Goal: Information Seeking & Learning: Understand process/instructions

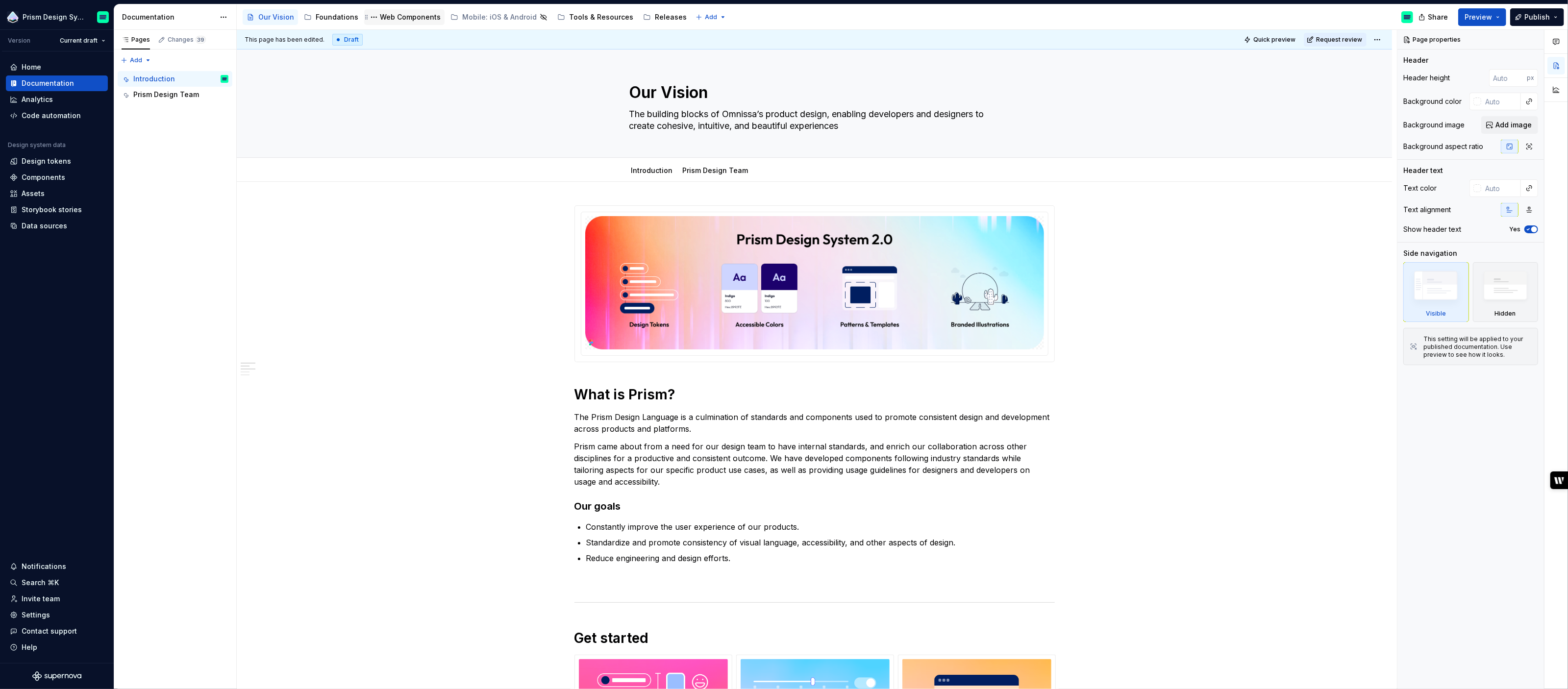
click at [421, 14] on div "Web Components" at bounding box center [410, 17] width 61 height 10
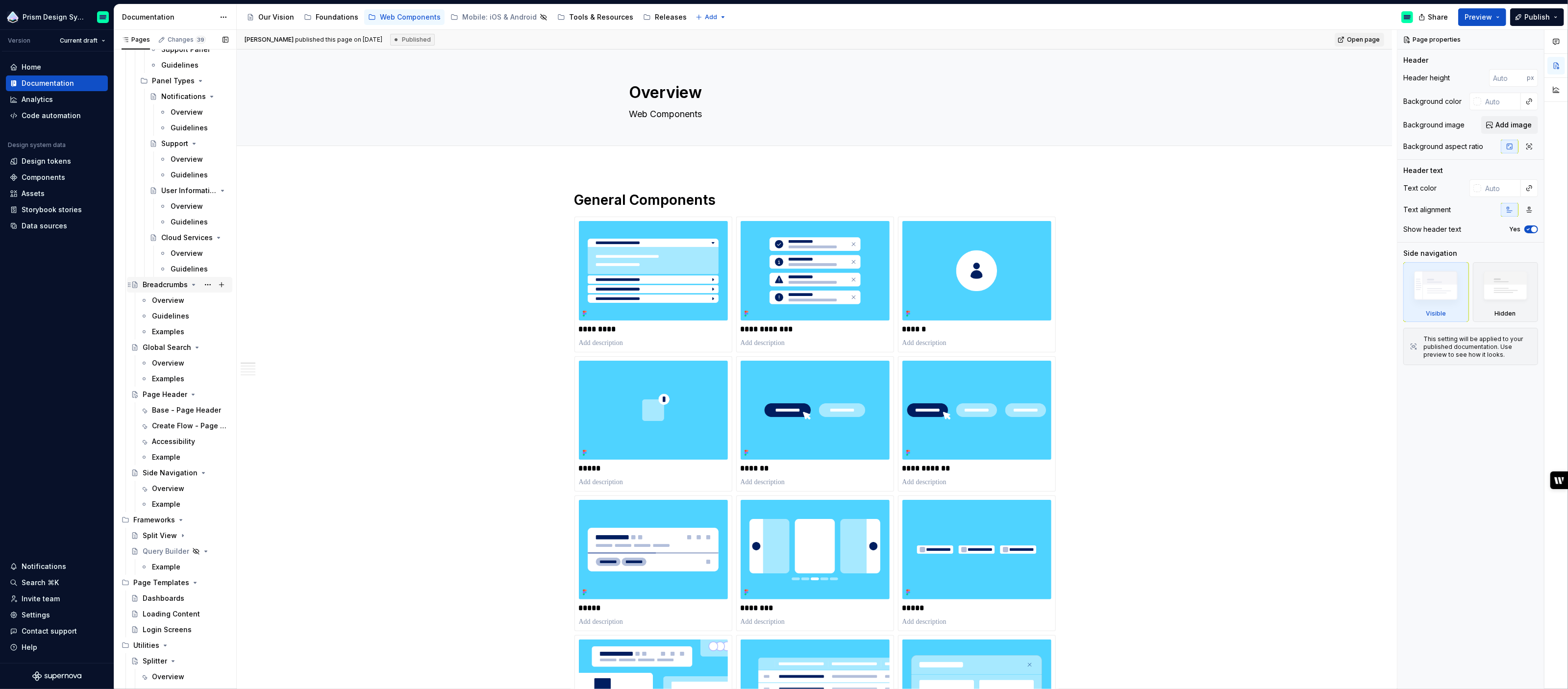
scroll to position [2532, 0]
click at [176, 386] on div "Base - Page Header" at bounding box center [176, 385] width 47 height 10
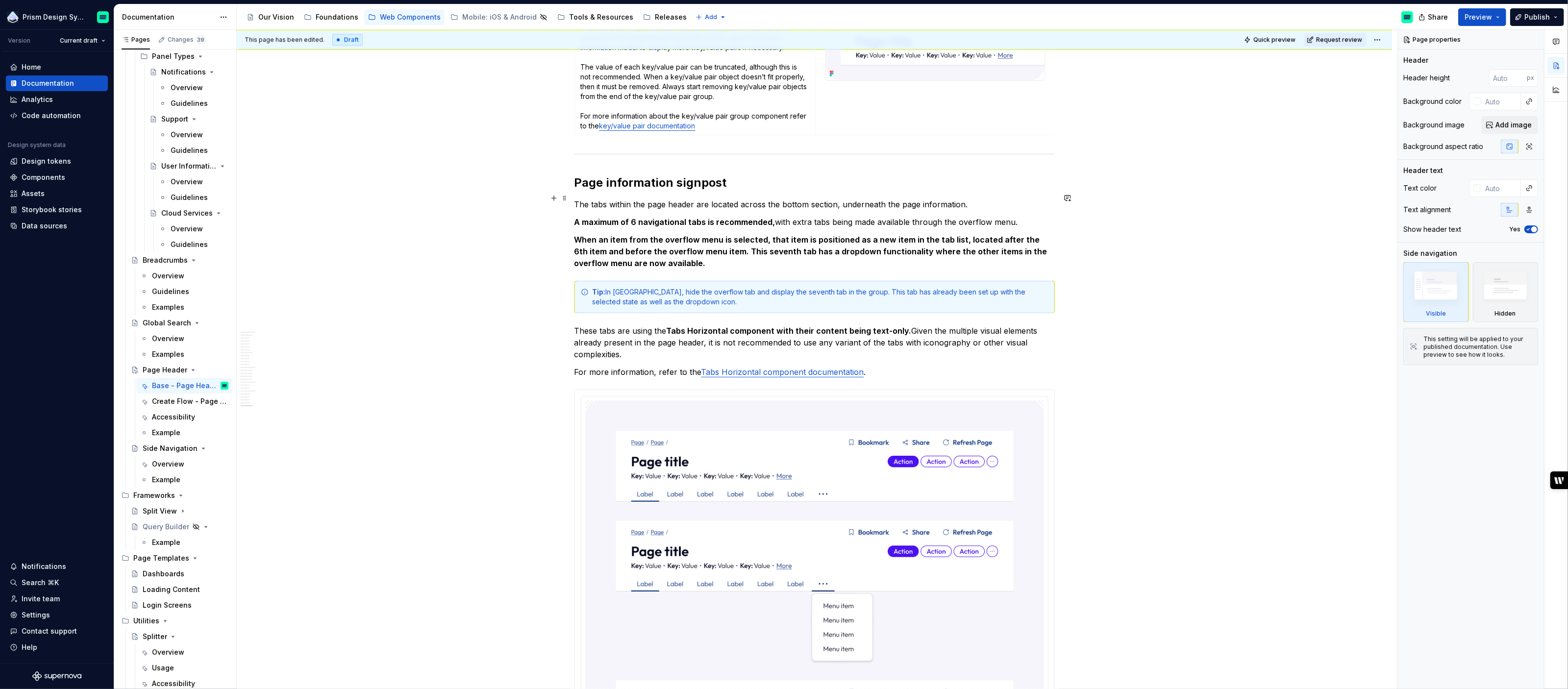
scroll to position [3348, 0]
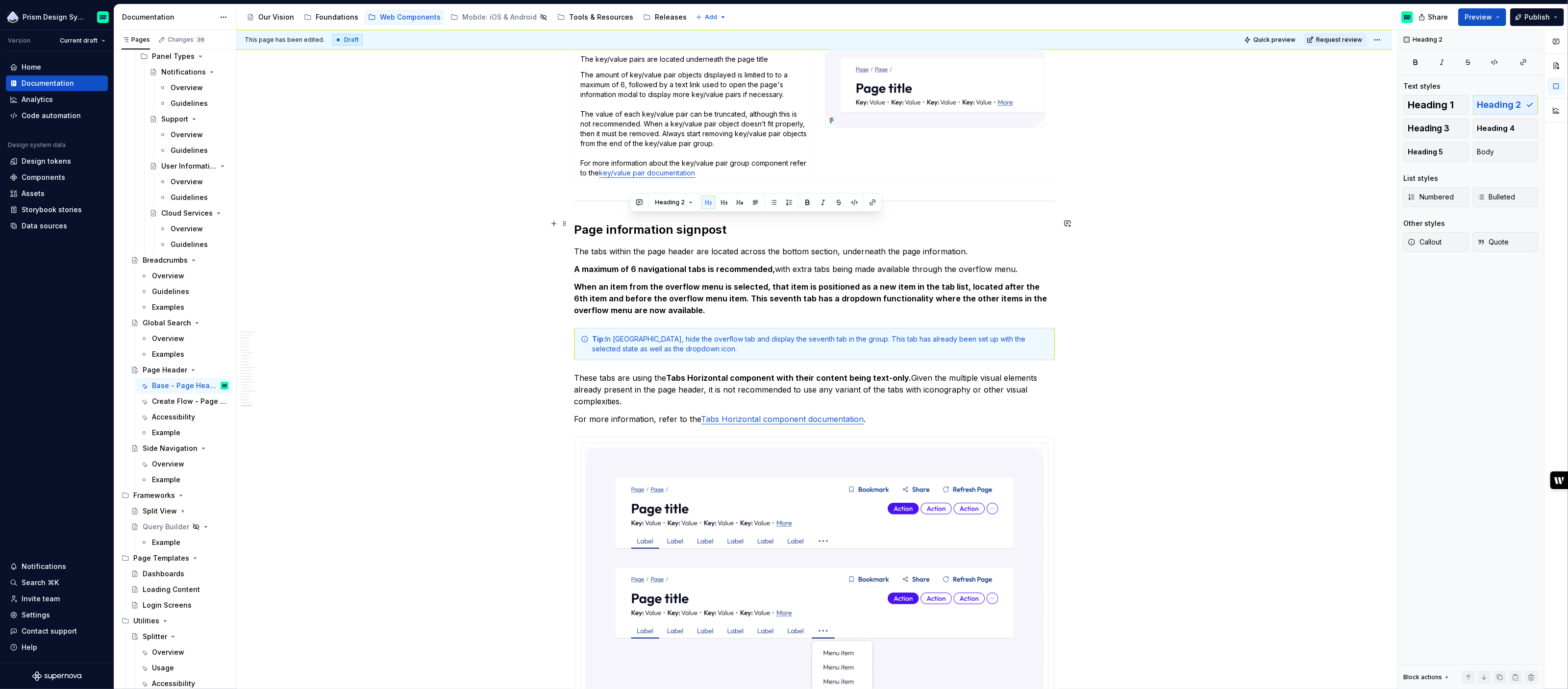
type textarea "*"
drag, startPoint x: 643, startPoint y: 221, endPoint x: 609, endPoint y: 223, distance: 34.1
click at [609, 223] on h2 "Page information signpost" at bounding box center [815, 229] width 480 height 15
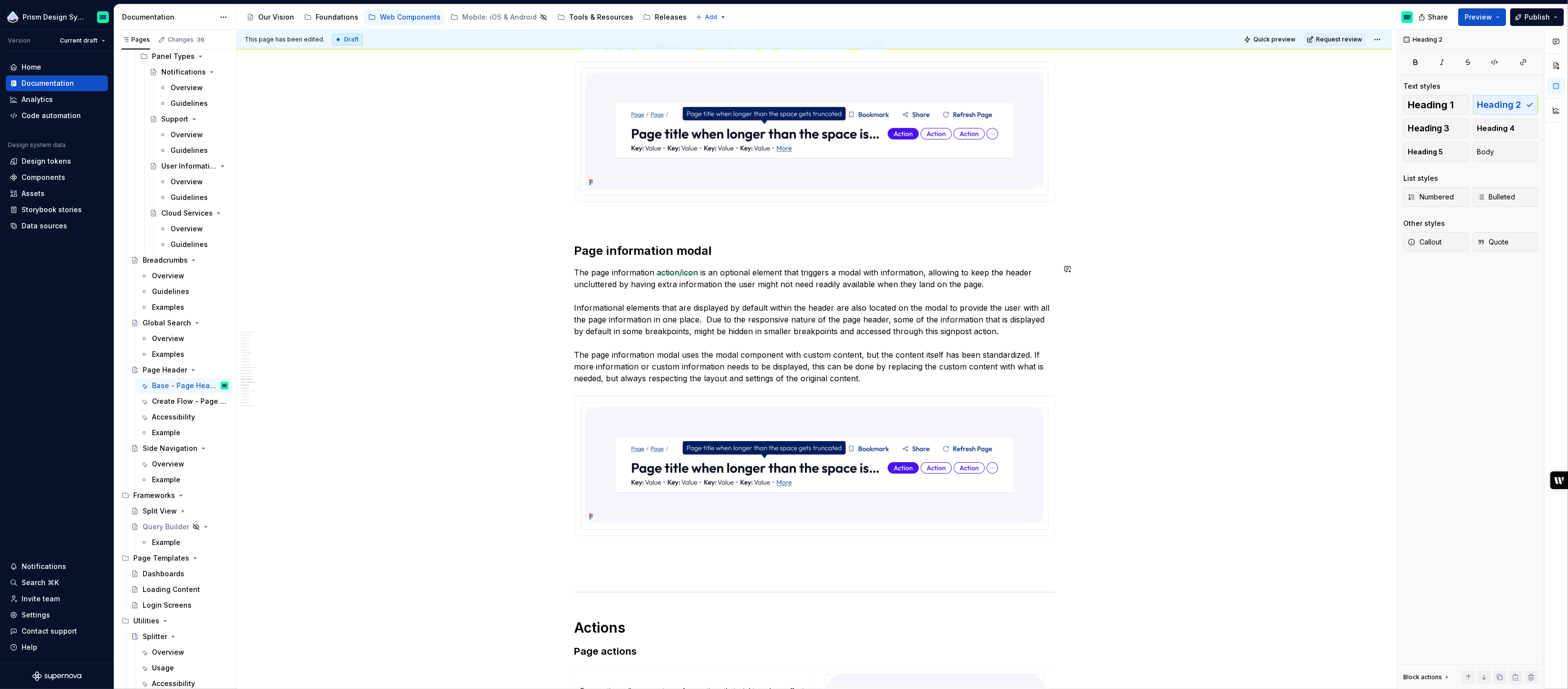
scroll to position [1876, 0]
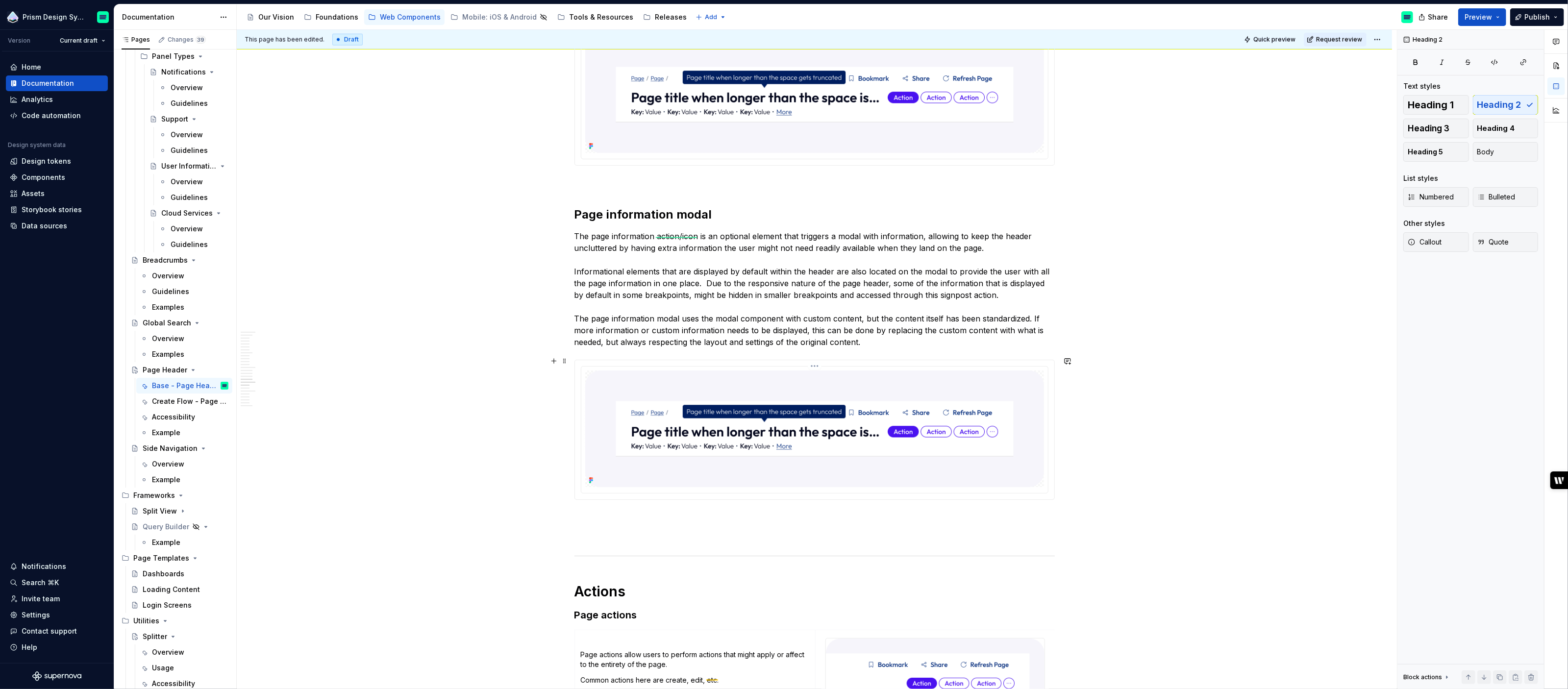
click at [818, 392] on img at bounding box center [815, 429] width 459 height 117
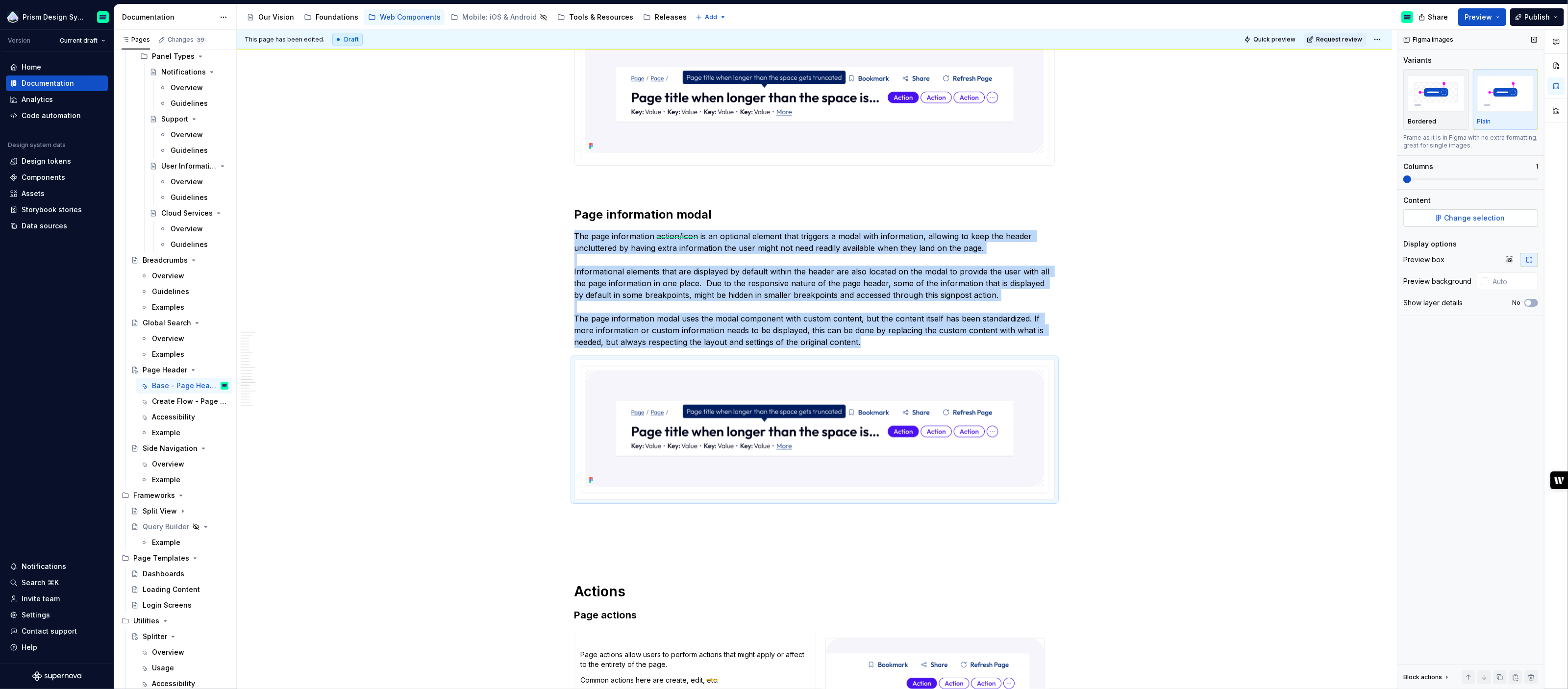
click at [1472, 218] on span "Change selection" at bounding box center [1475, 218] width 61 height 10
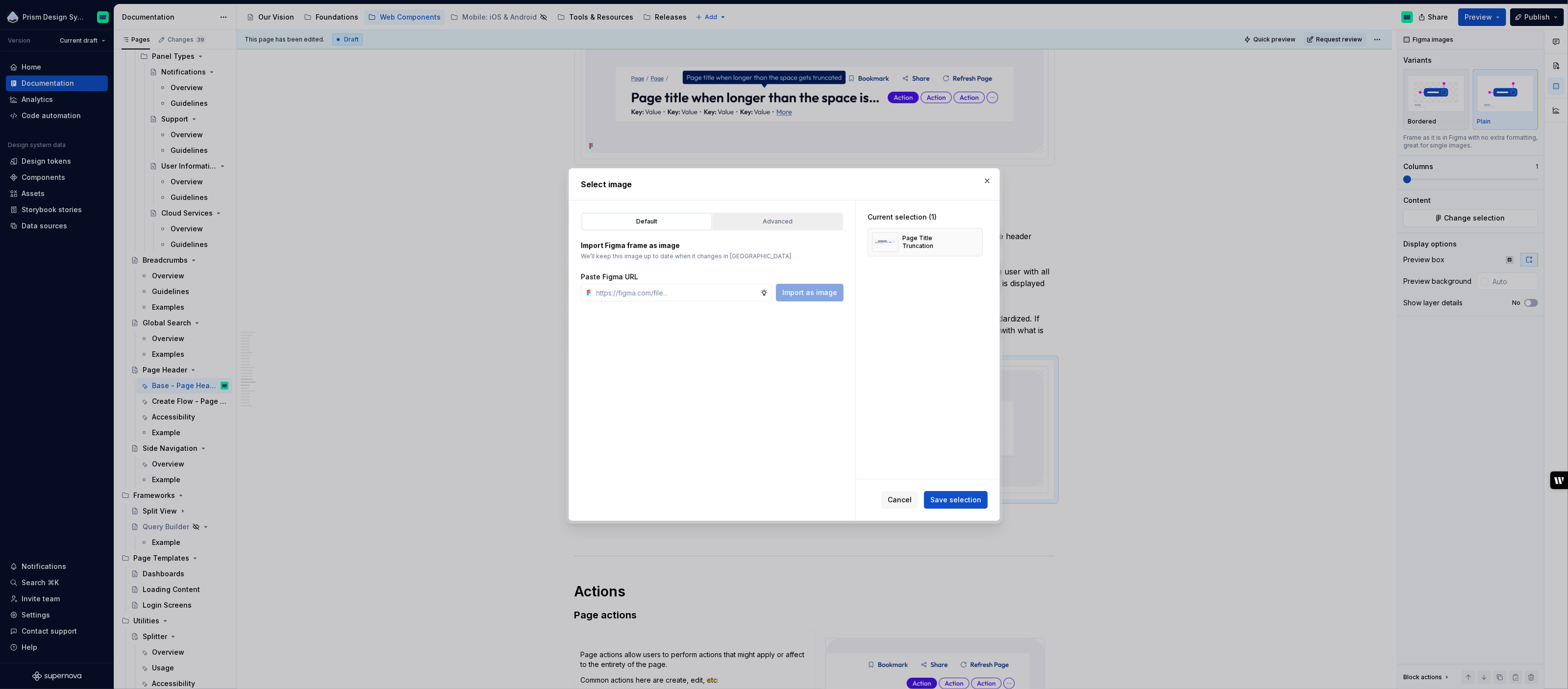
click at [773, 215] on button "Advanced" at bounding box center [778, 221] width 130 height 17
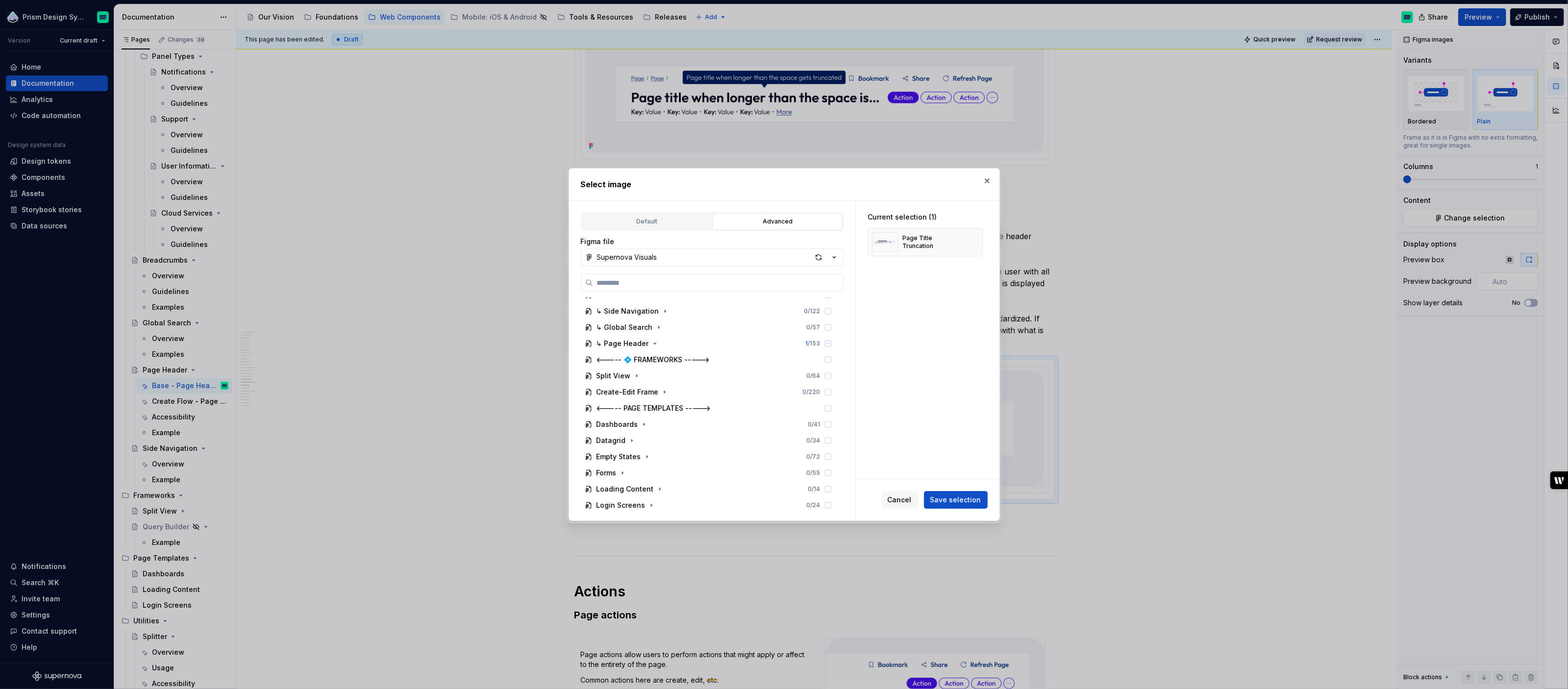
scroll to position [998, 0]
click at [654, 342] on icon "button" at bounding box center [655, 342] width 2 height 1
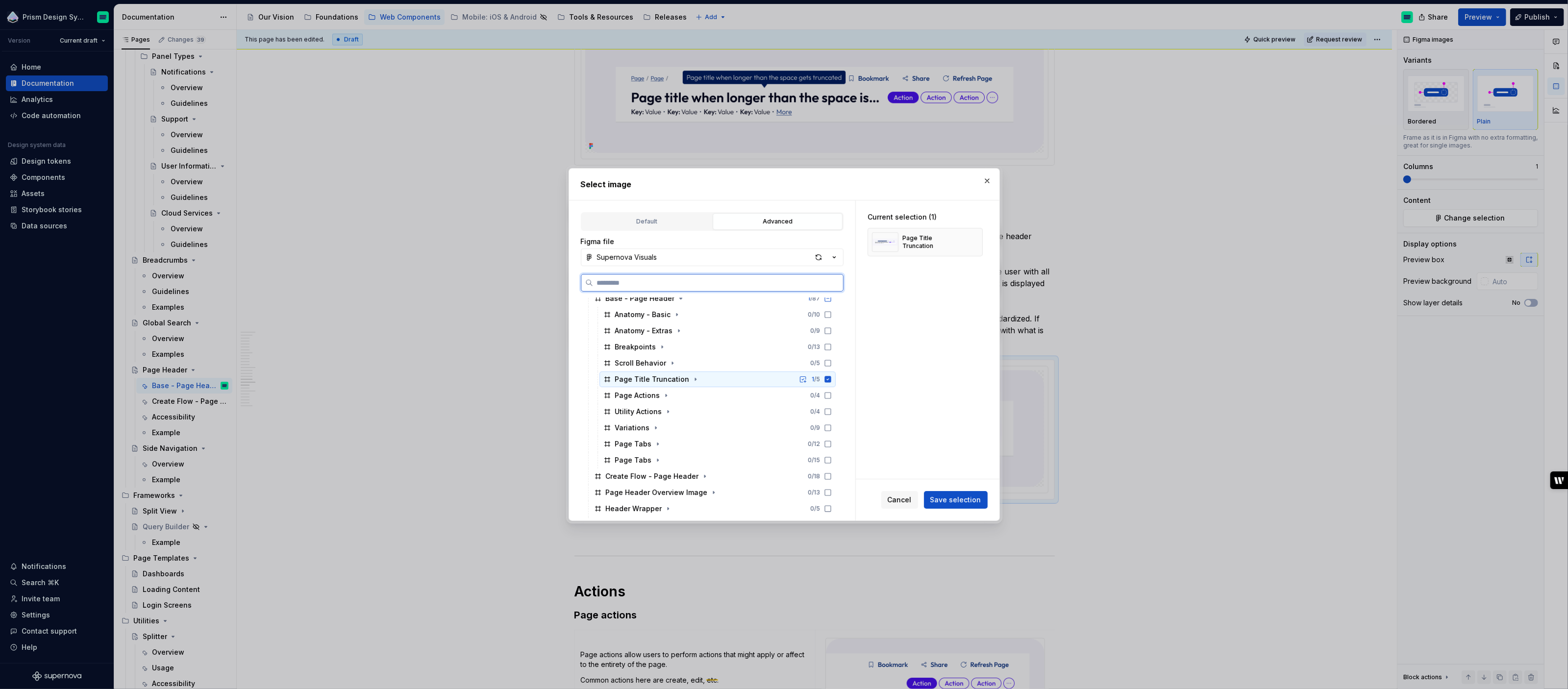
click at [831, 378] on icon at bounding box center [828, 379] width 7 height 7
click at [831, 460] on icon at bounding box center [828, 460] width 6 height 6
click at [957, 499] on span "Save selection" at bounding box center [956, 499] width 51 height 10
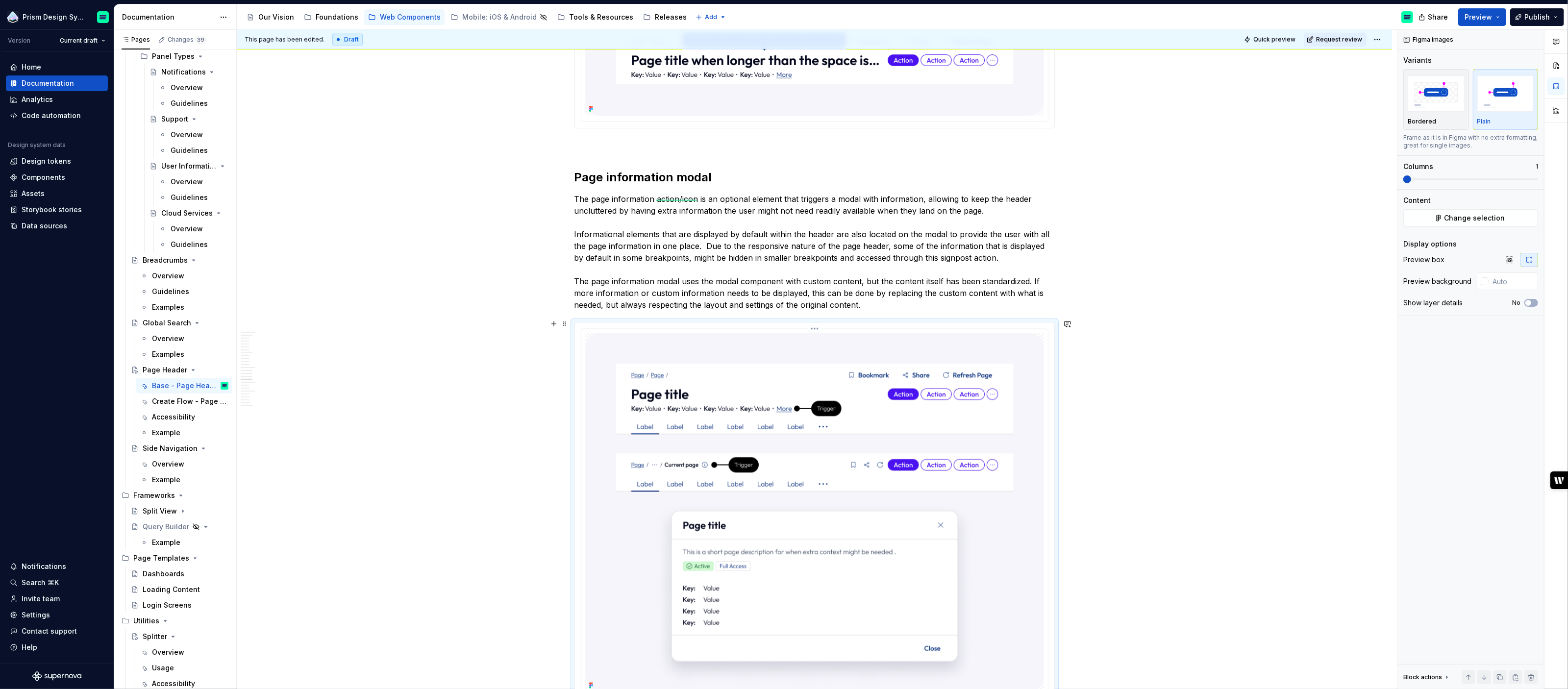
scroll to position [1922, 0]
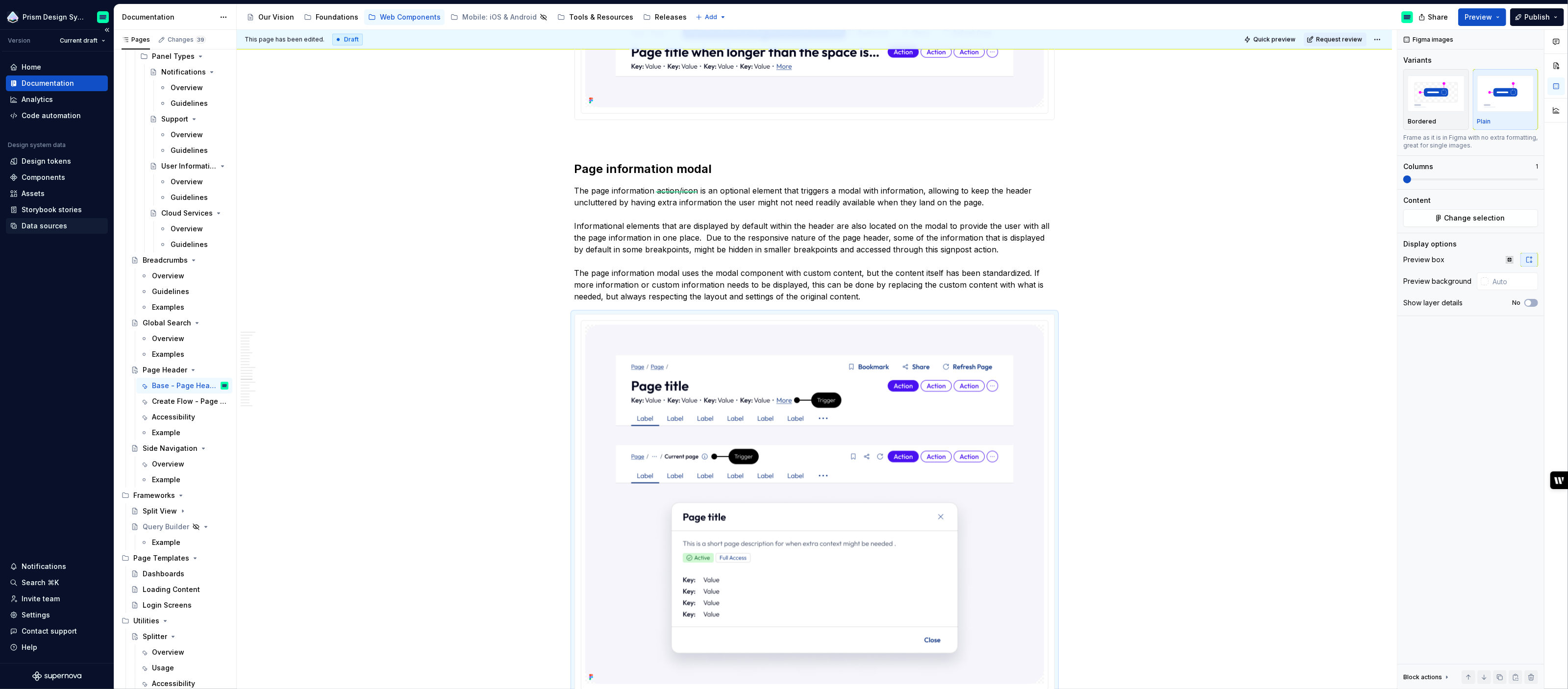
click at [51, 229] on div "Data sources" at bounding box center [44, 226] width 46 height 10
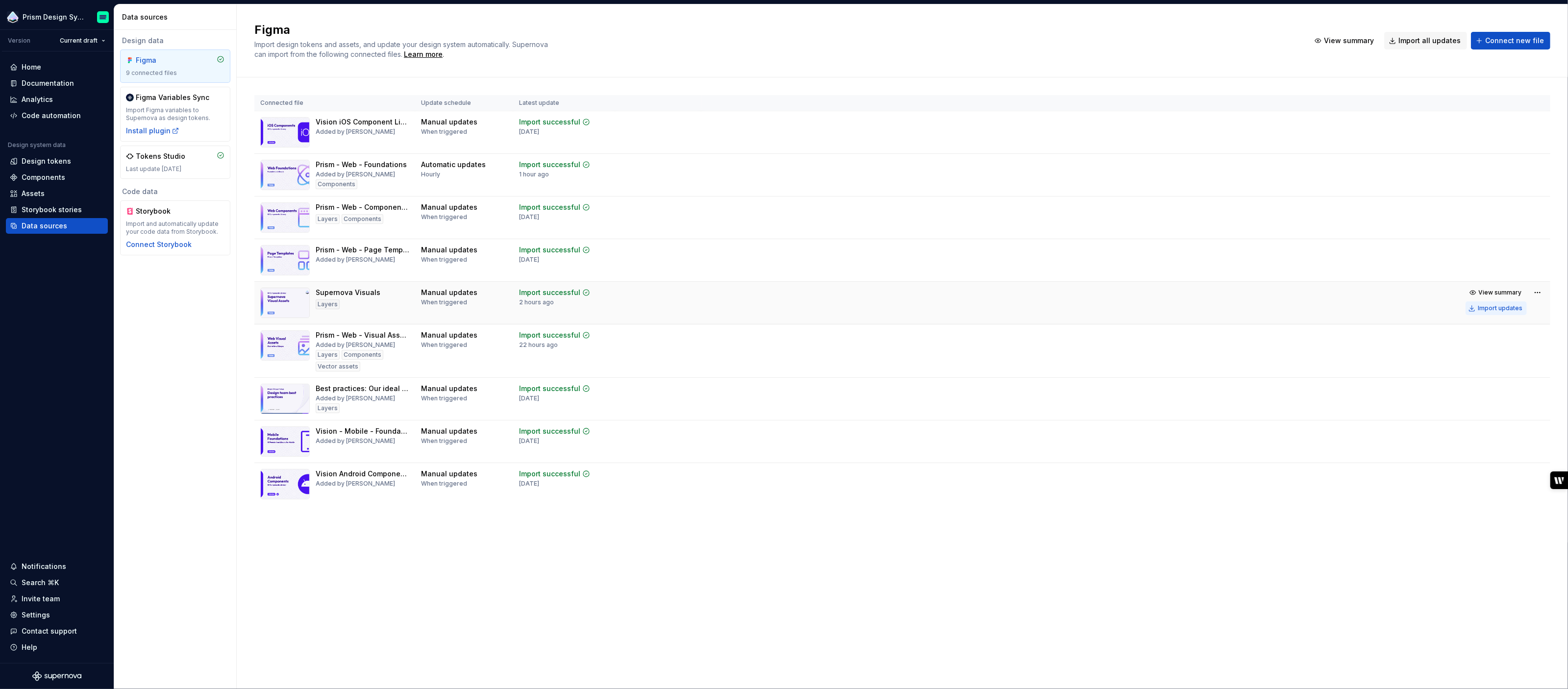
click at [1505, 309] on div "Import updates" at bounding box center [1500, 308] width 44 height 8
click at [32, 84] on div "Documentation" at bounding box center [47, 83] width 52 height 10
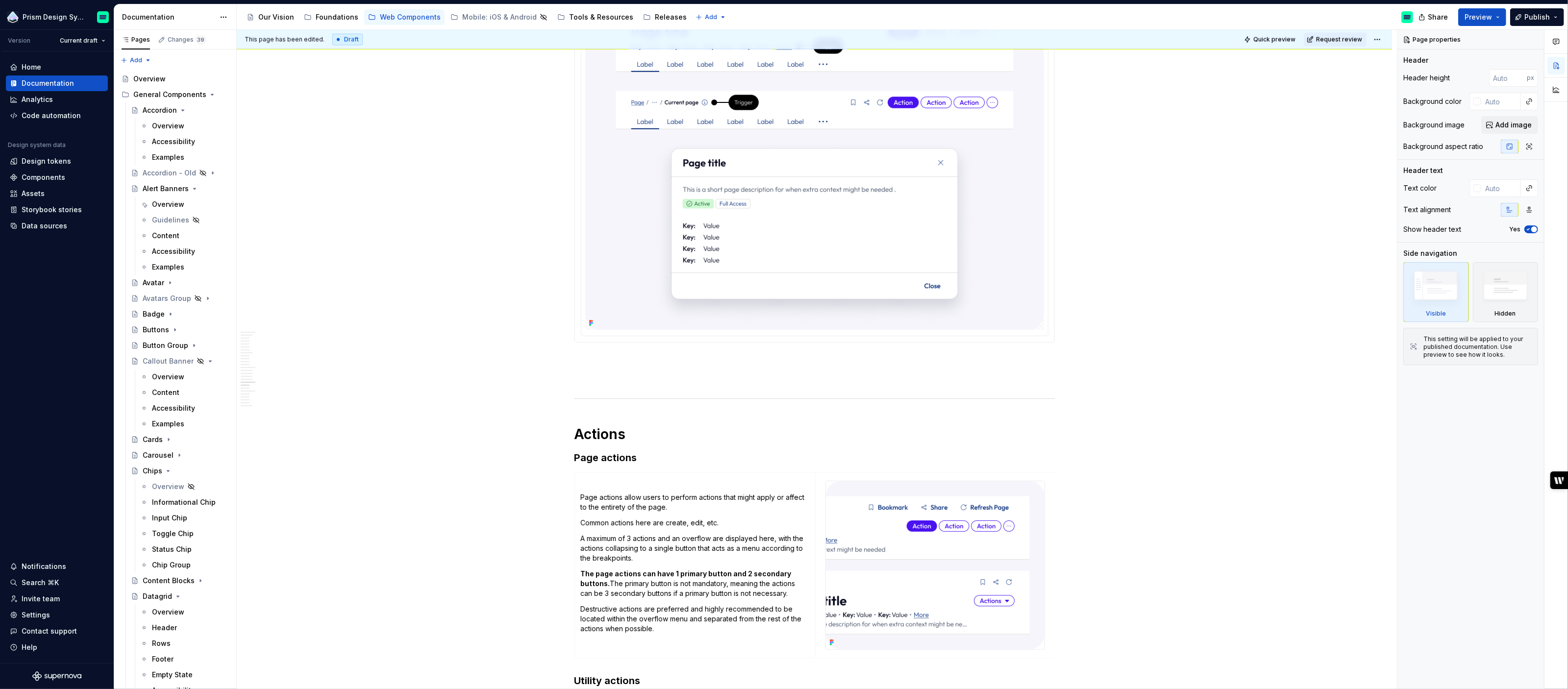
scroll to position [2203, 0]
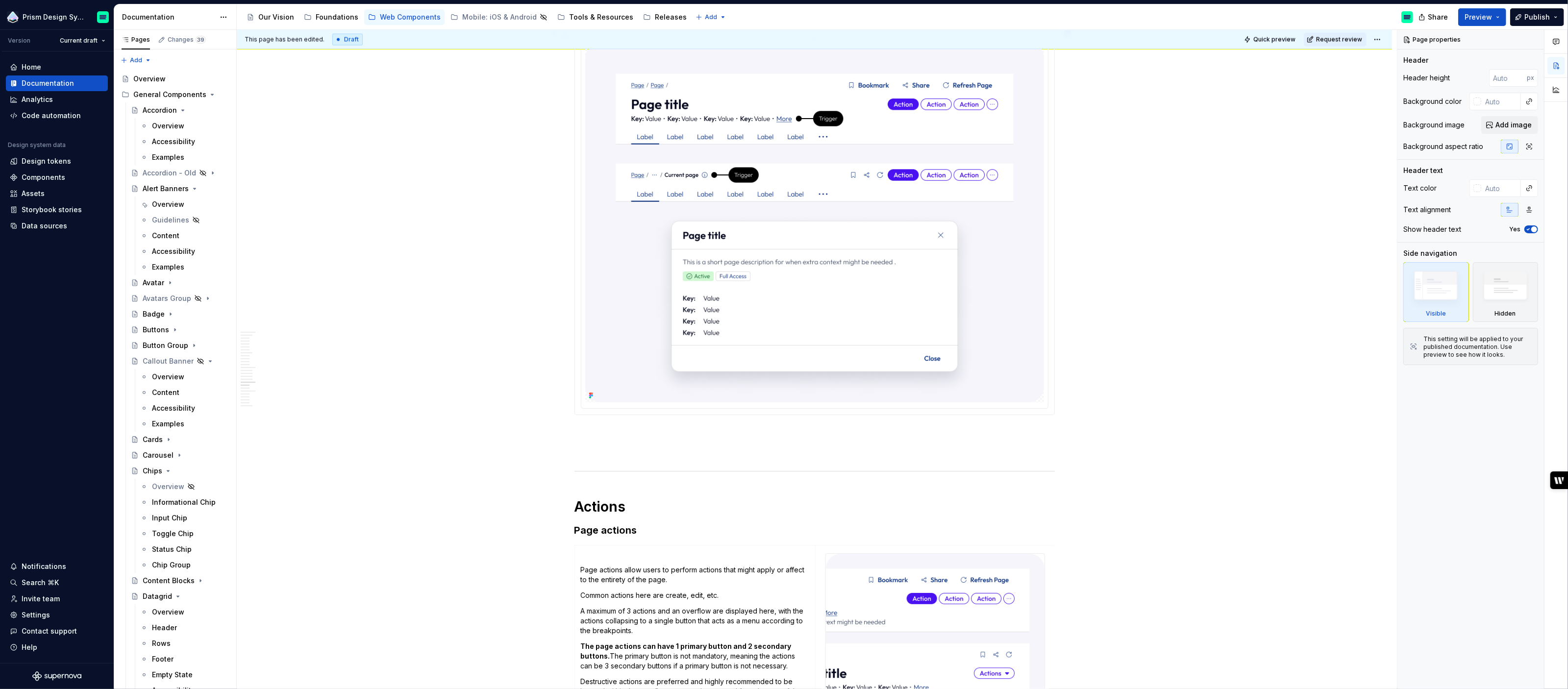
click at [744, 208] on img at bounding box center [815, 222] width 459 height 359
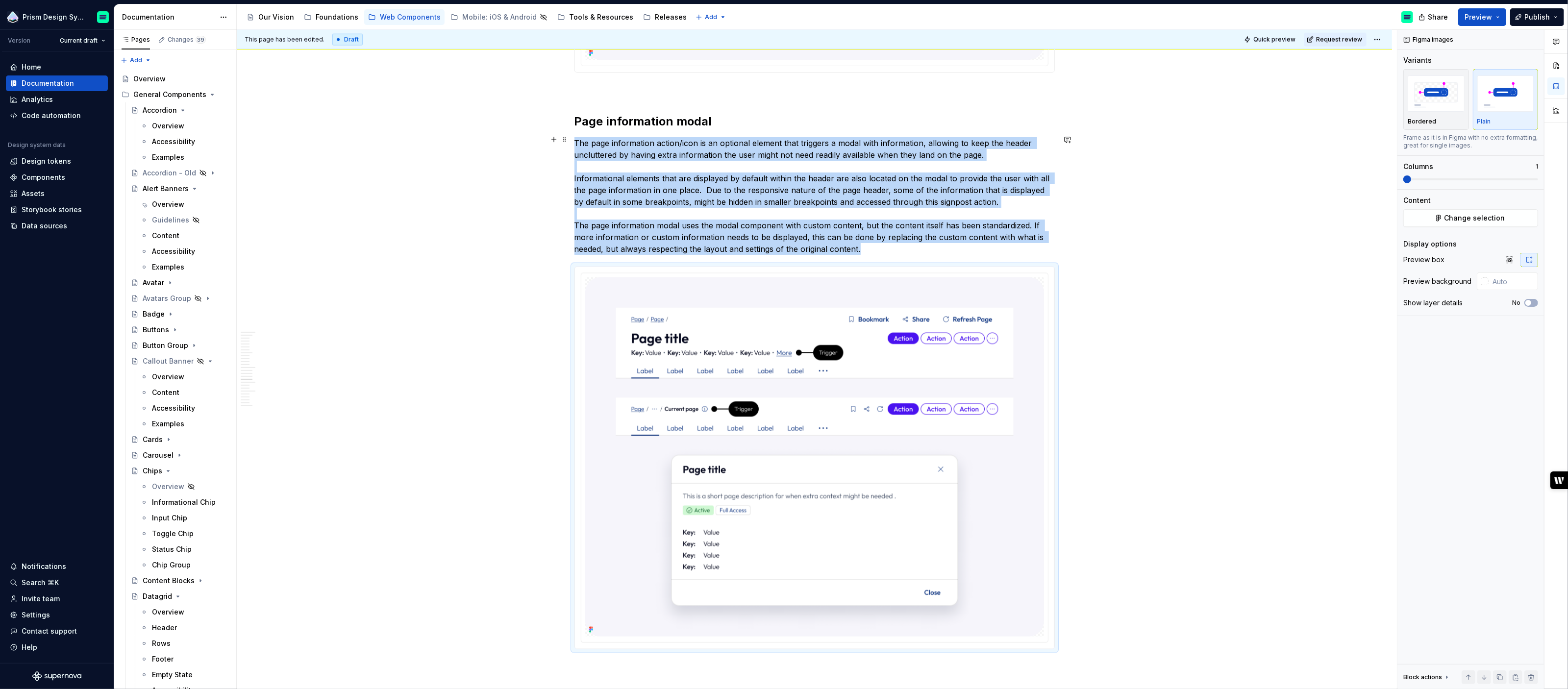
scroll to position [1965, 0]
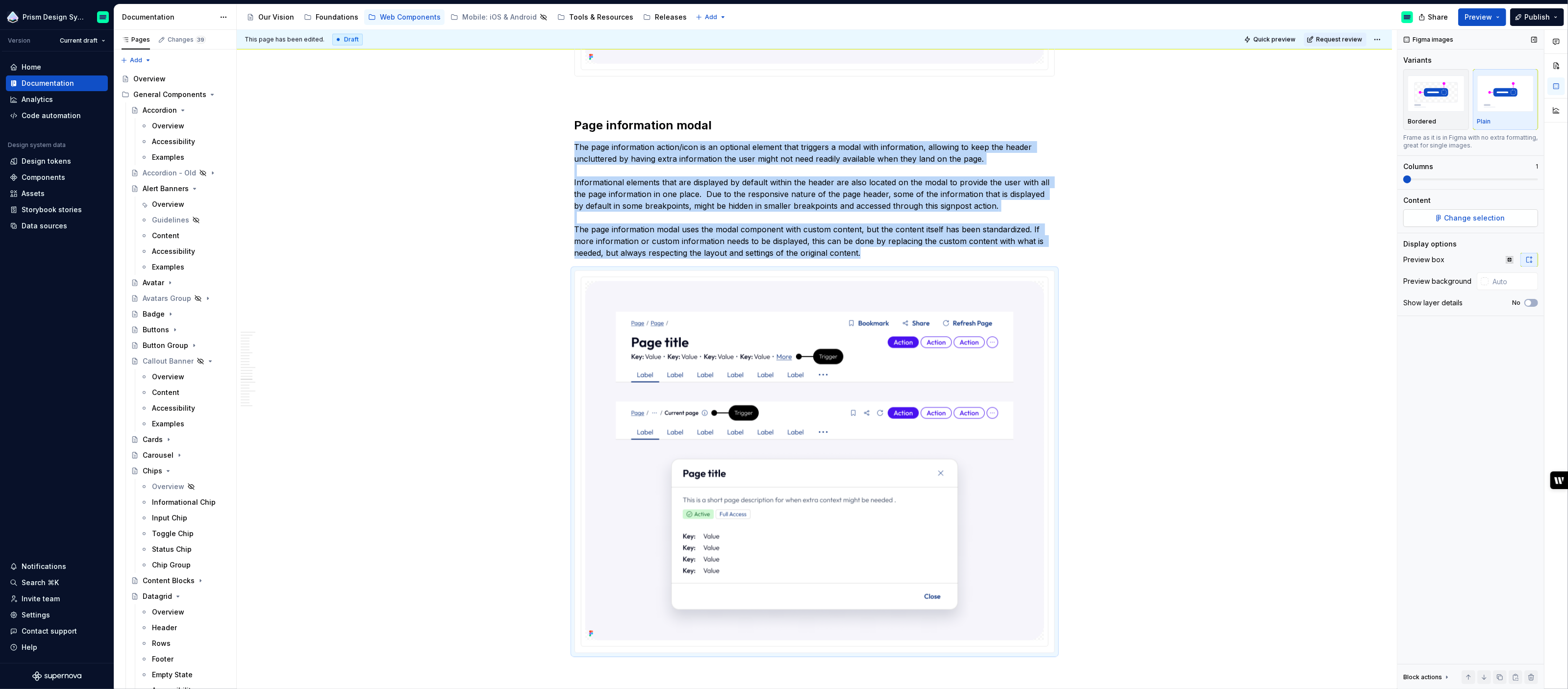
click at [1471, 217] on span "Change selection" at bounding box center [1475, 218] width 61 height 10
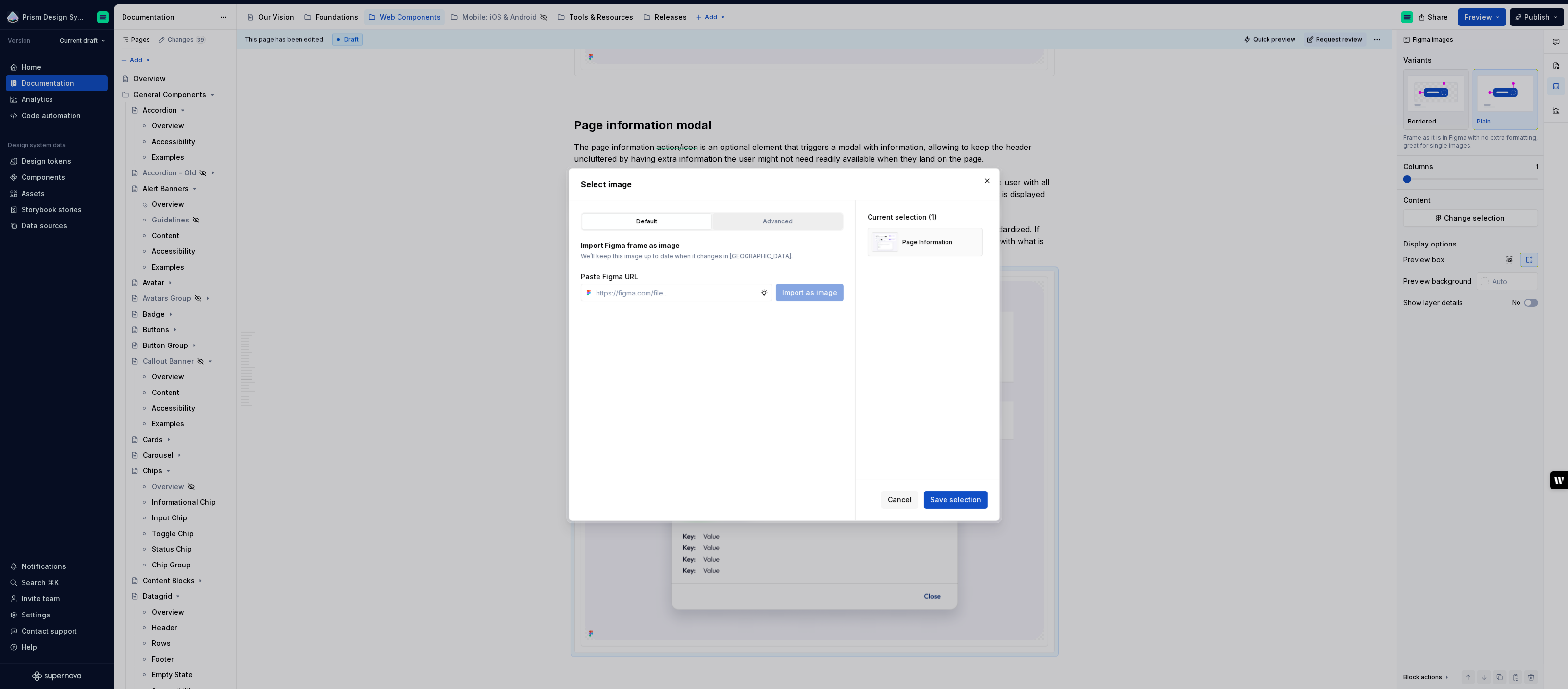
click at [805, 218] on div "Advanced" at bounding box center [778, 221] width 123 height 10
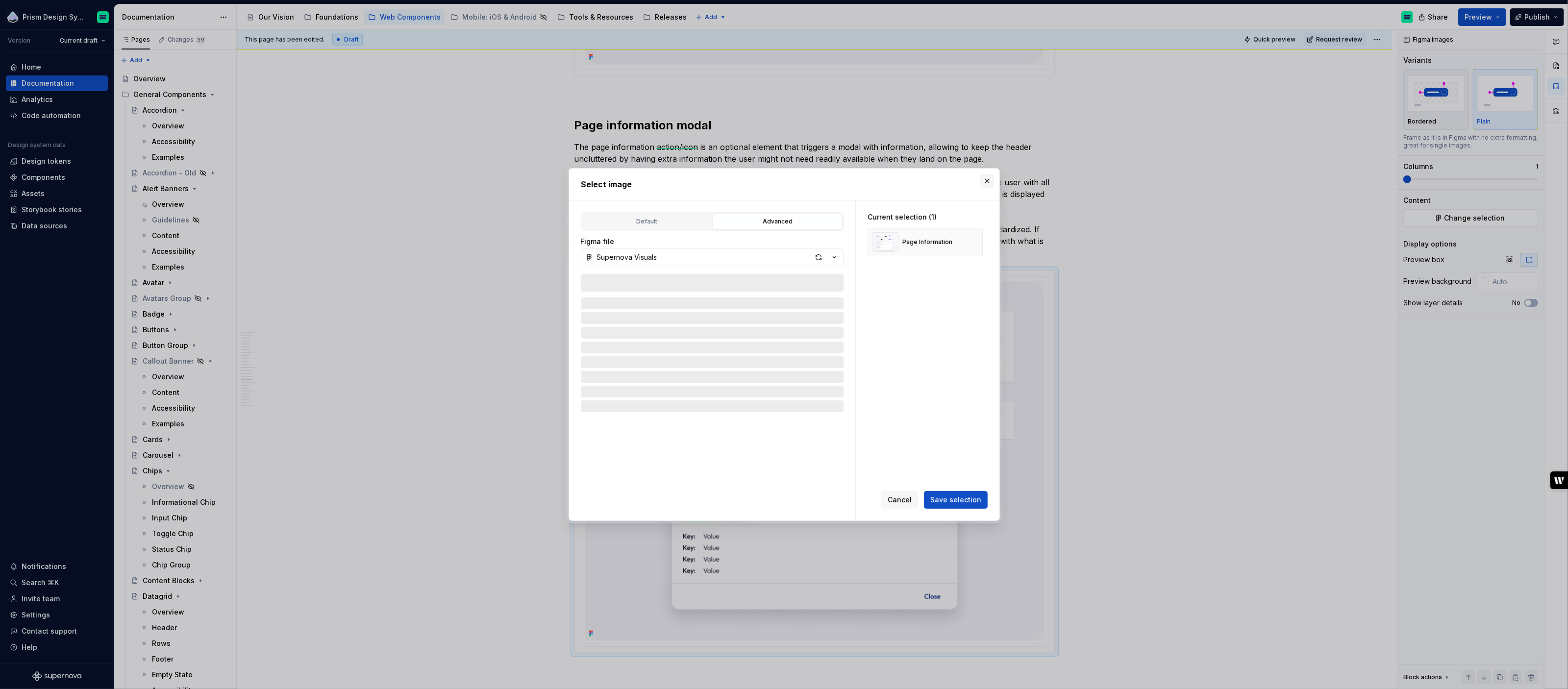
click at [990, 183] on button "button" at bounding box center [987, 181] width 14 height 14
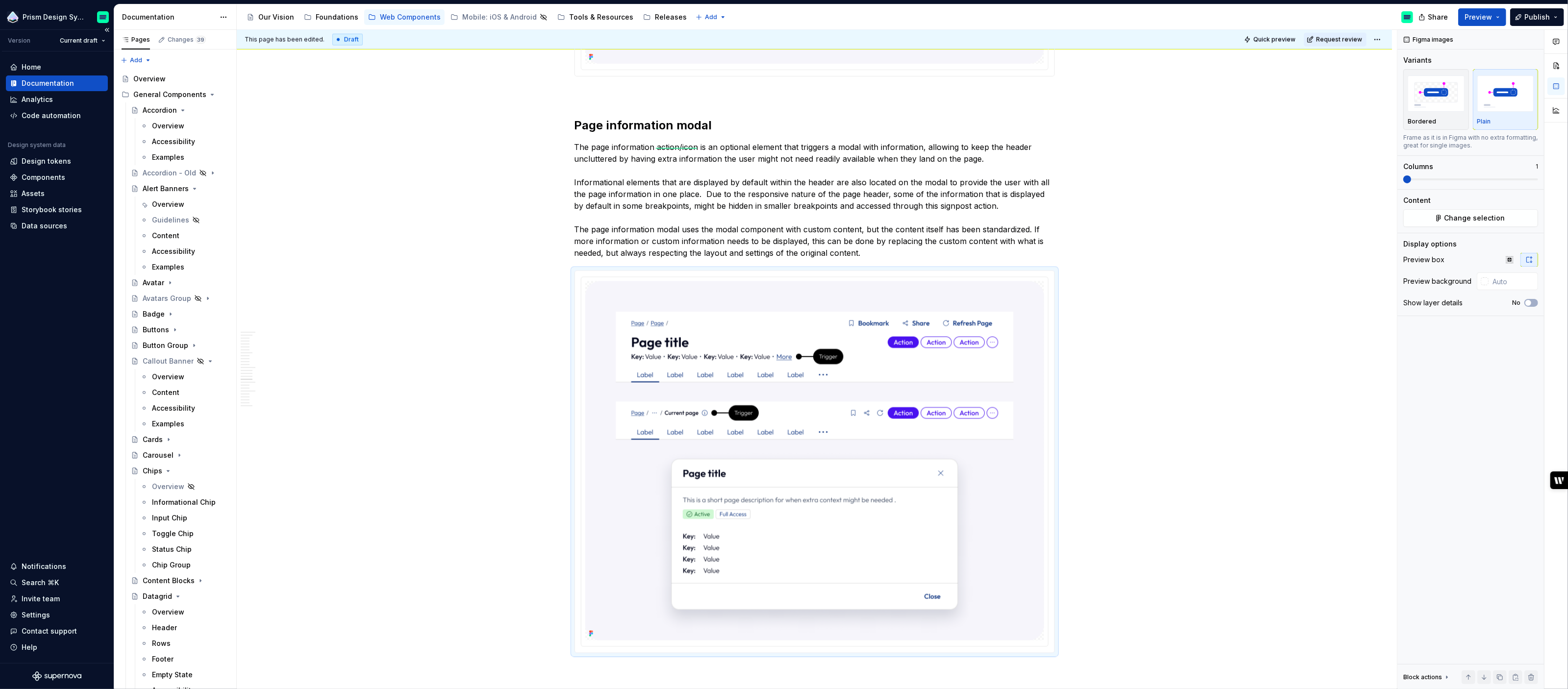
type textarea "*"
